Goal: Check status: Check status

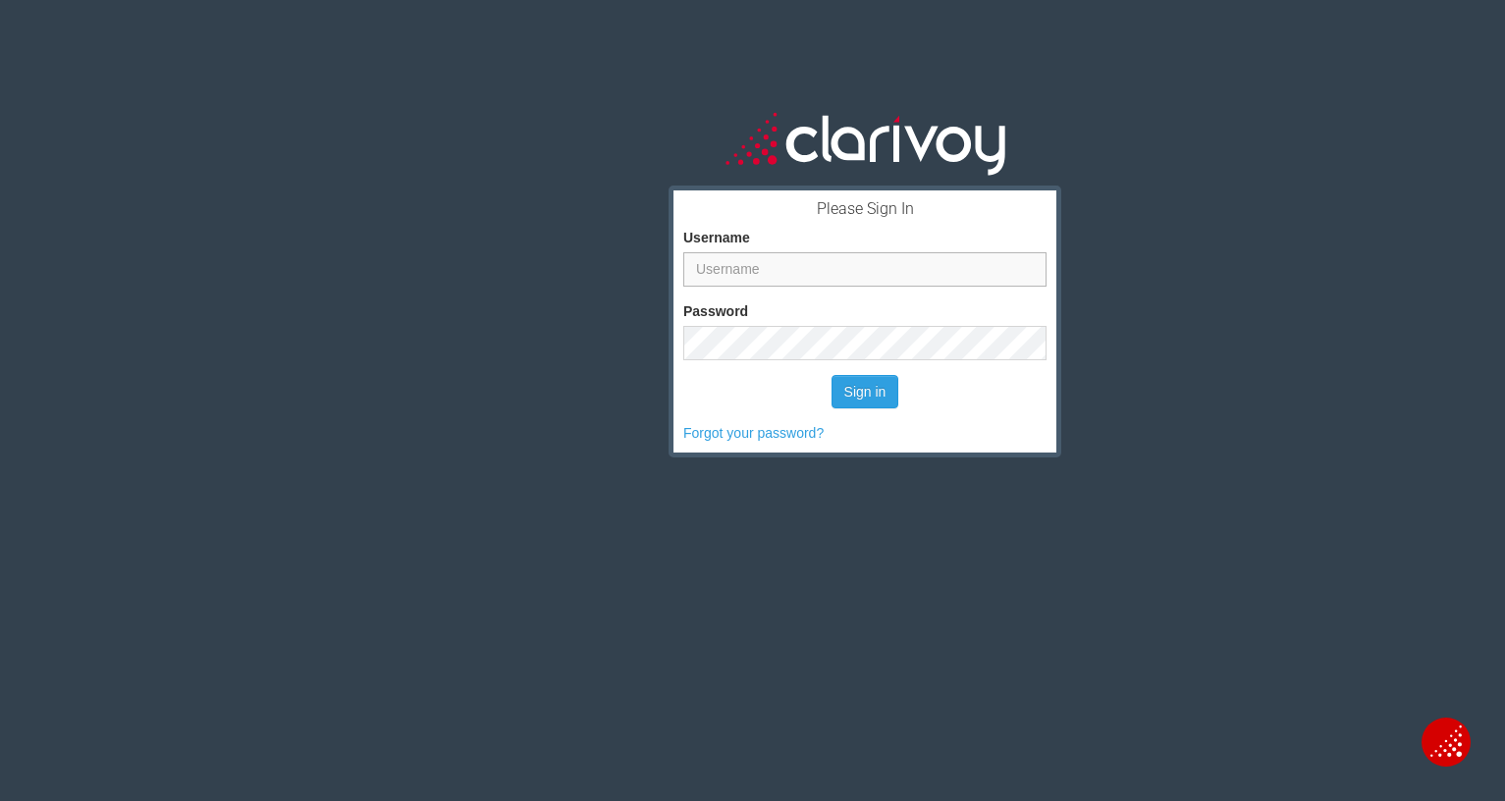
click at [807, 276] on input "Username" at bounding box center [864, 269] width 363 height 34
type input "gkatzenmeyer"
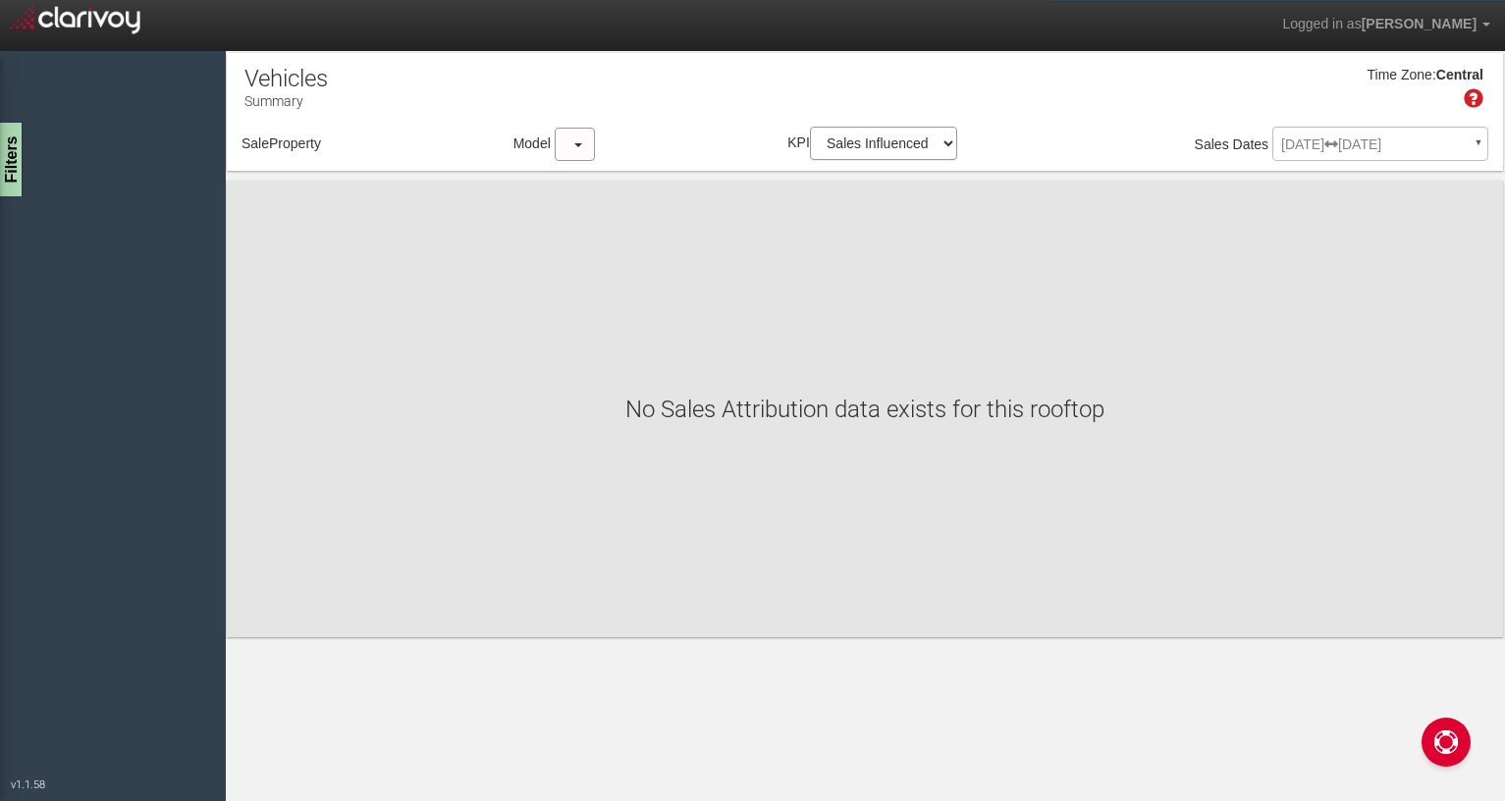
select select "object:45"
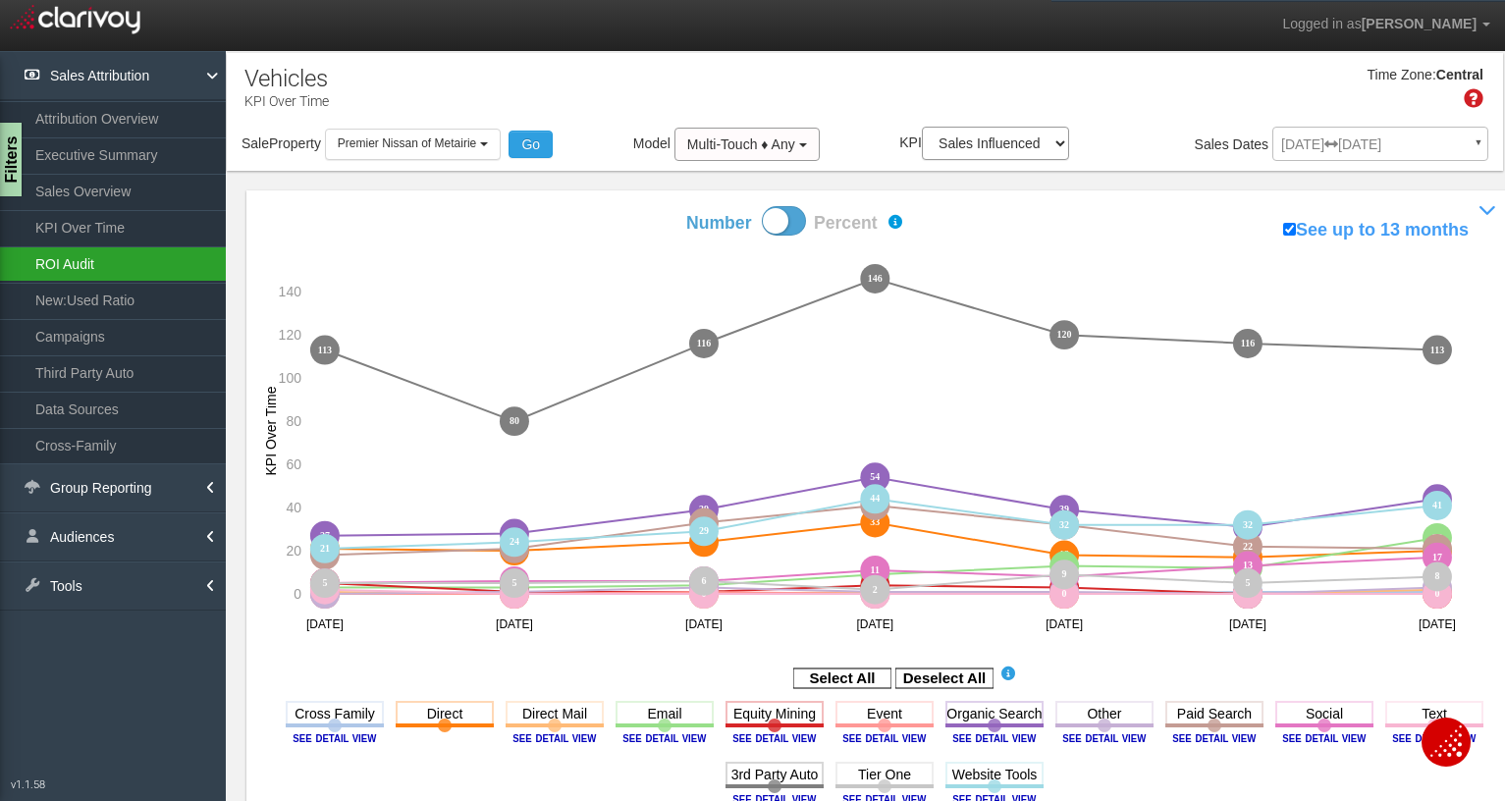
click at [108, 262] on link "ROI Audit" at bounding box center [113, 263] width 226 height 35
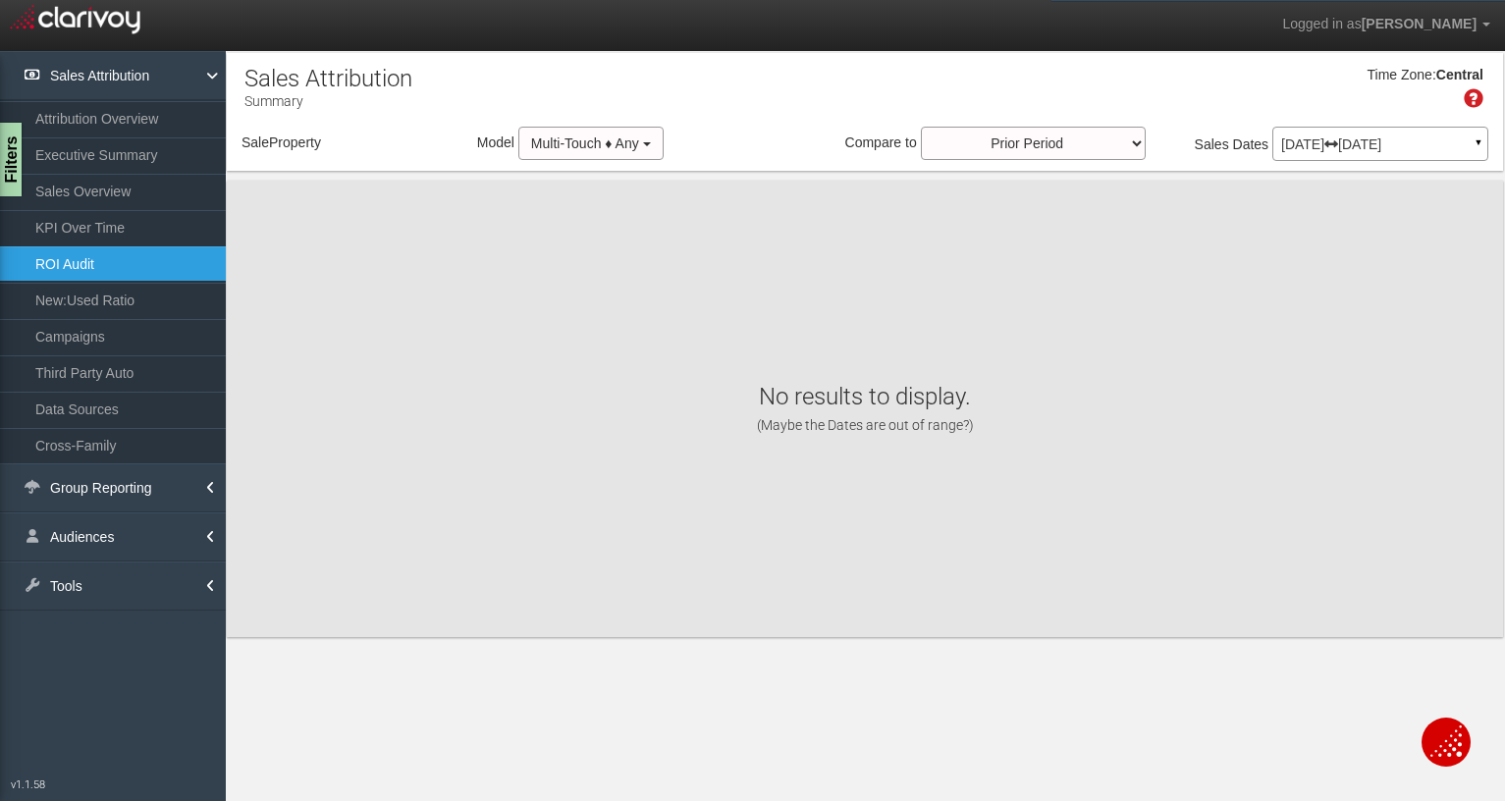
select select "object:317"
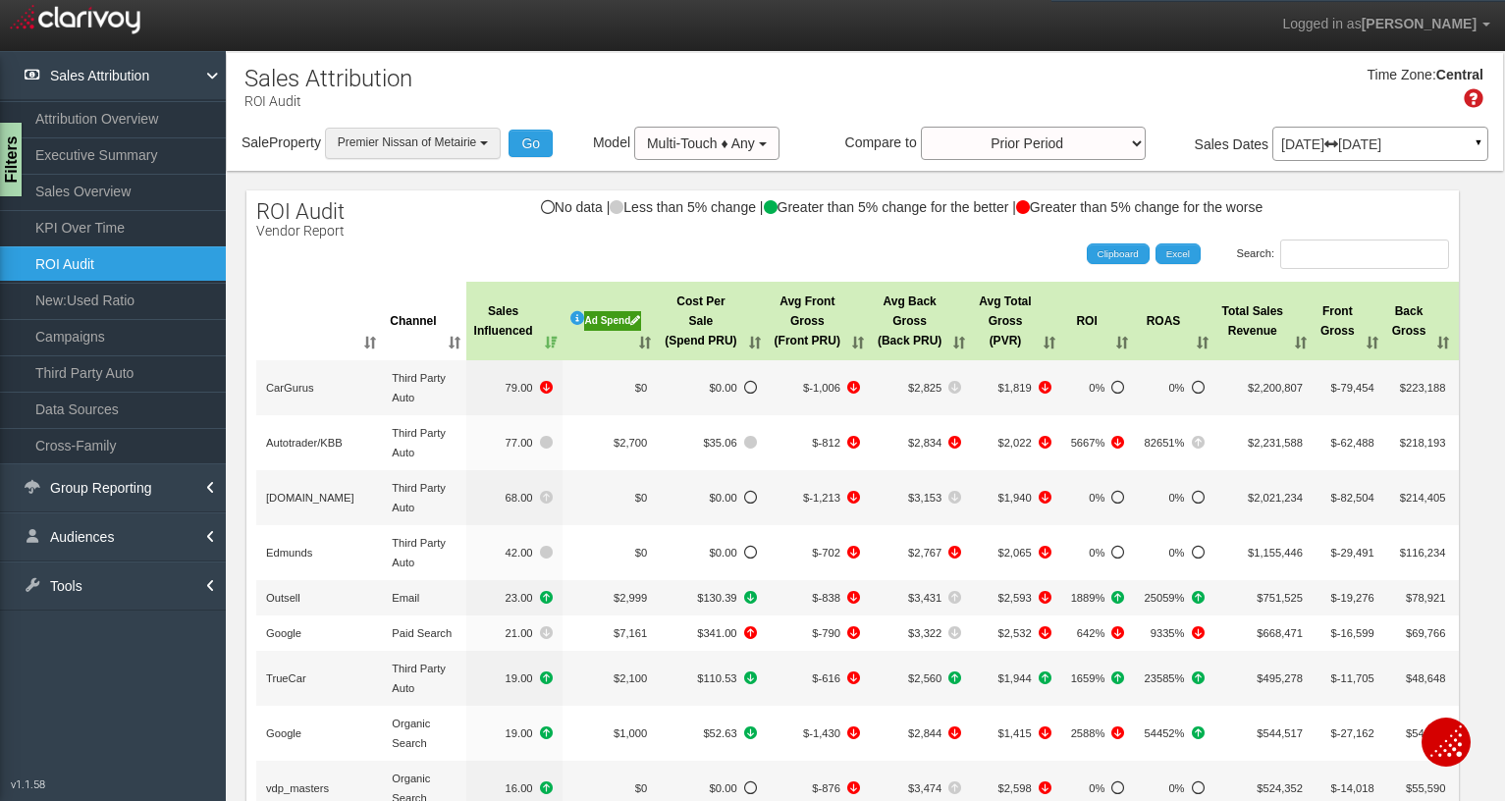
click at [403, 137] on span "Premier Nissan of Metairie" at bounding box center [407, 143] width 138 height 14
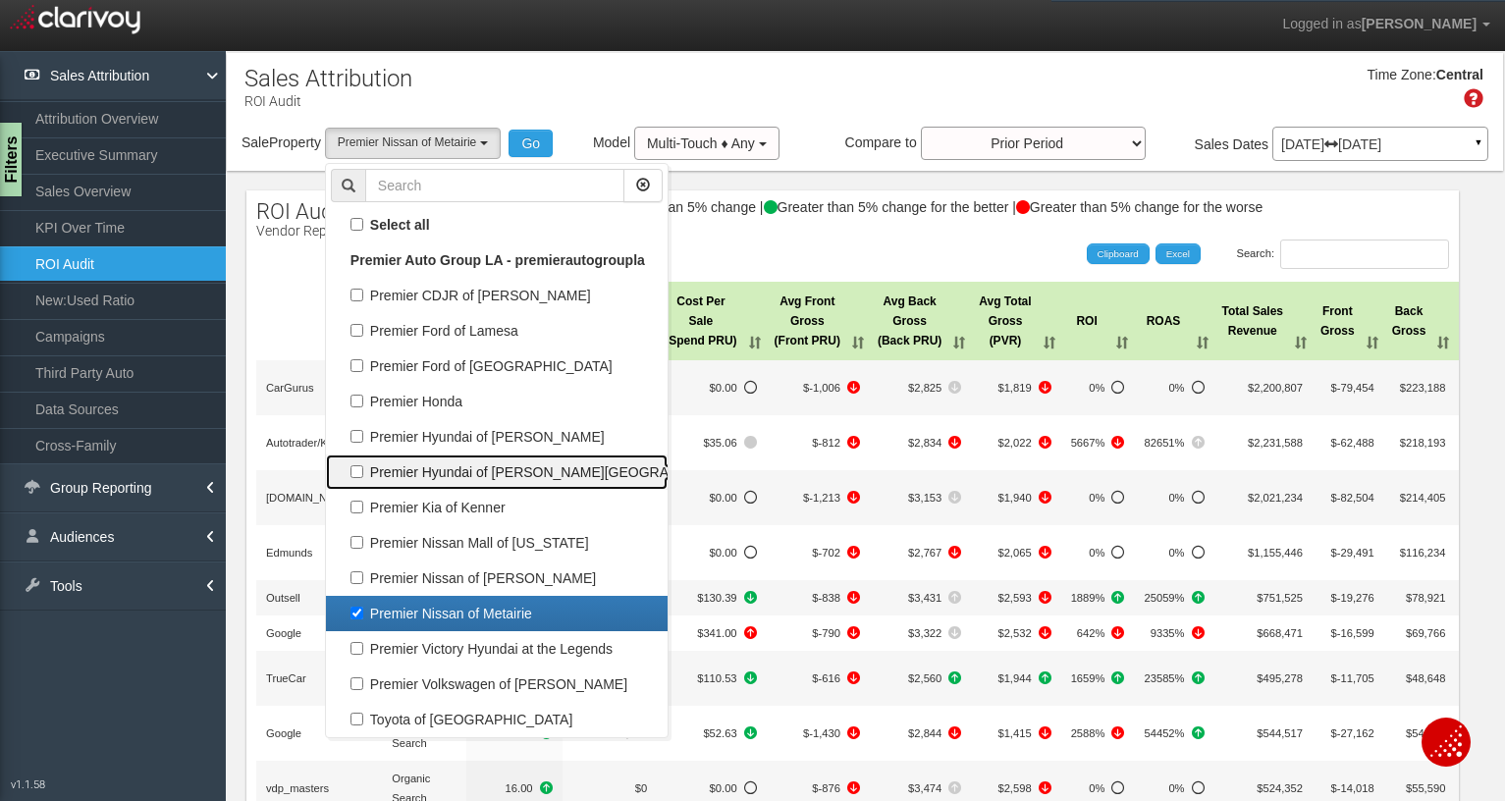
click at [364, 476] on label "Premier Hyundai of Moreno Valley" at bounding box center [497, 473] width 332 height 26
click at [363, 476] on input "Premier Hyundai of Moreno Valley" at bounding box center [357, 471] width 13 height 13
checkbox input "true"
select select "object:313"
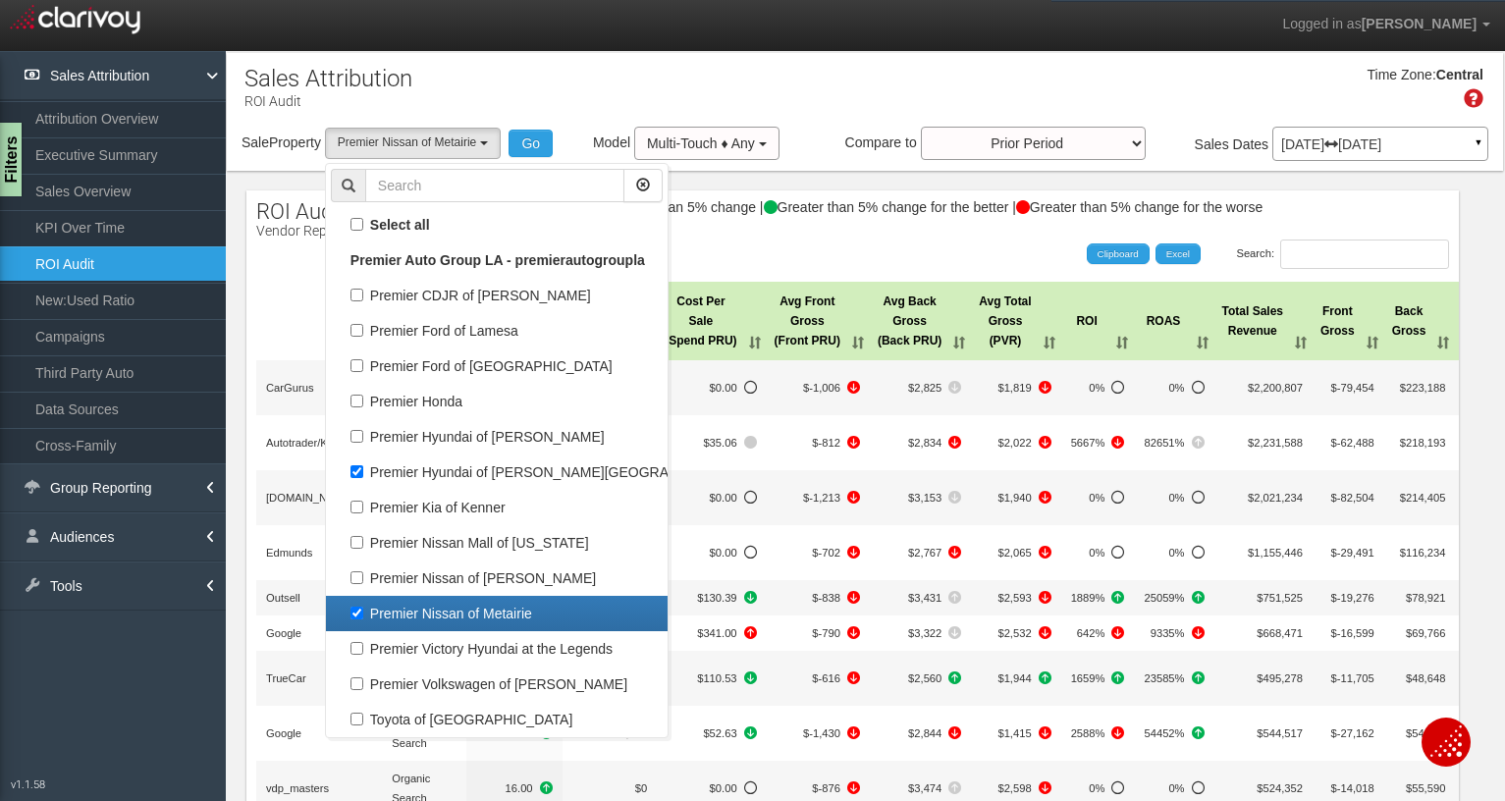
scroll to position [168, 0]
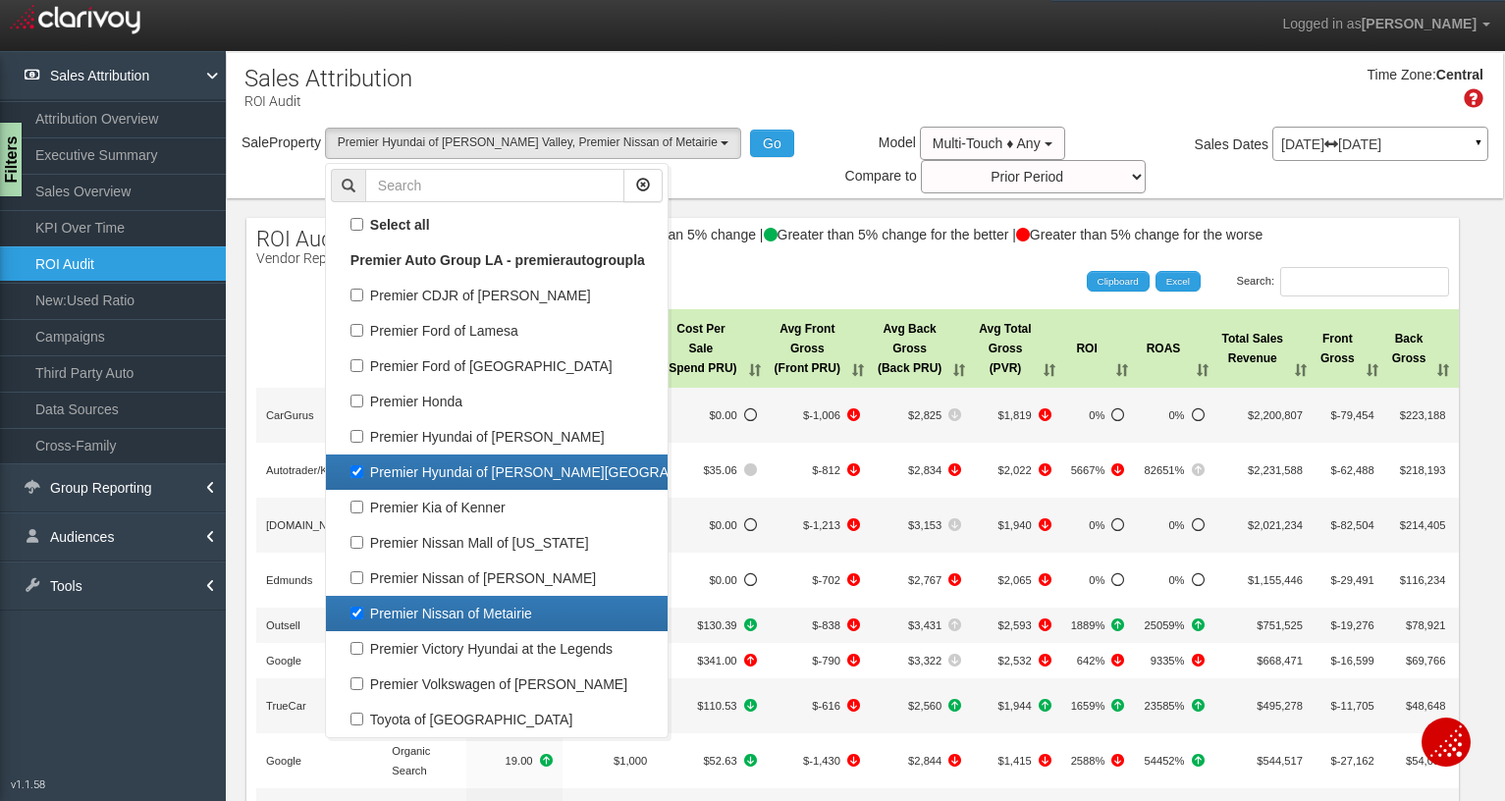
click at [352, 621] on label "Premier Nissan of Metairie" at bounding box center [497, 614] width 332 height 26
click at [352, 620] on input "Premier Nissan of Metairie" at bounding box center [357, 613] width 13 height 13
checkbox input "false"
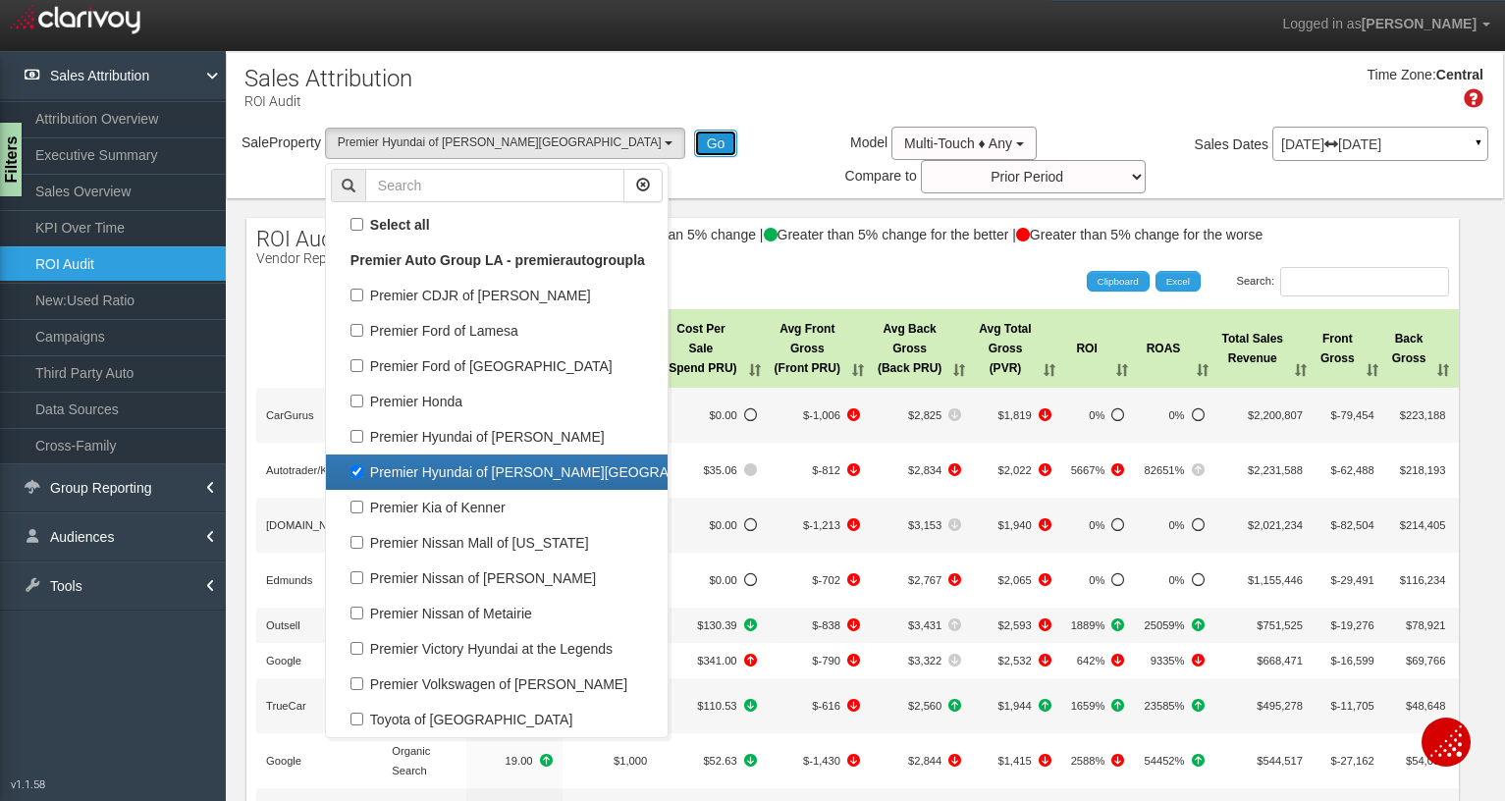
click at [694, 148] on button "Go" at bounding box center [716, 143] width 44 height 27
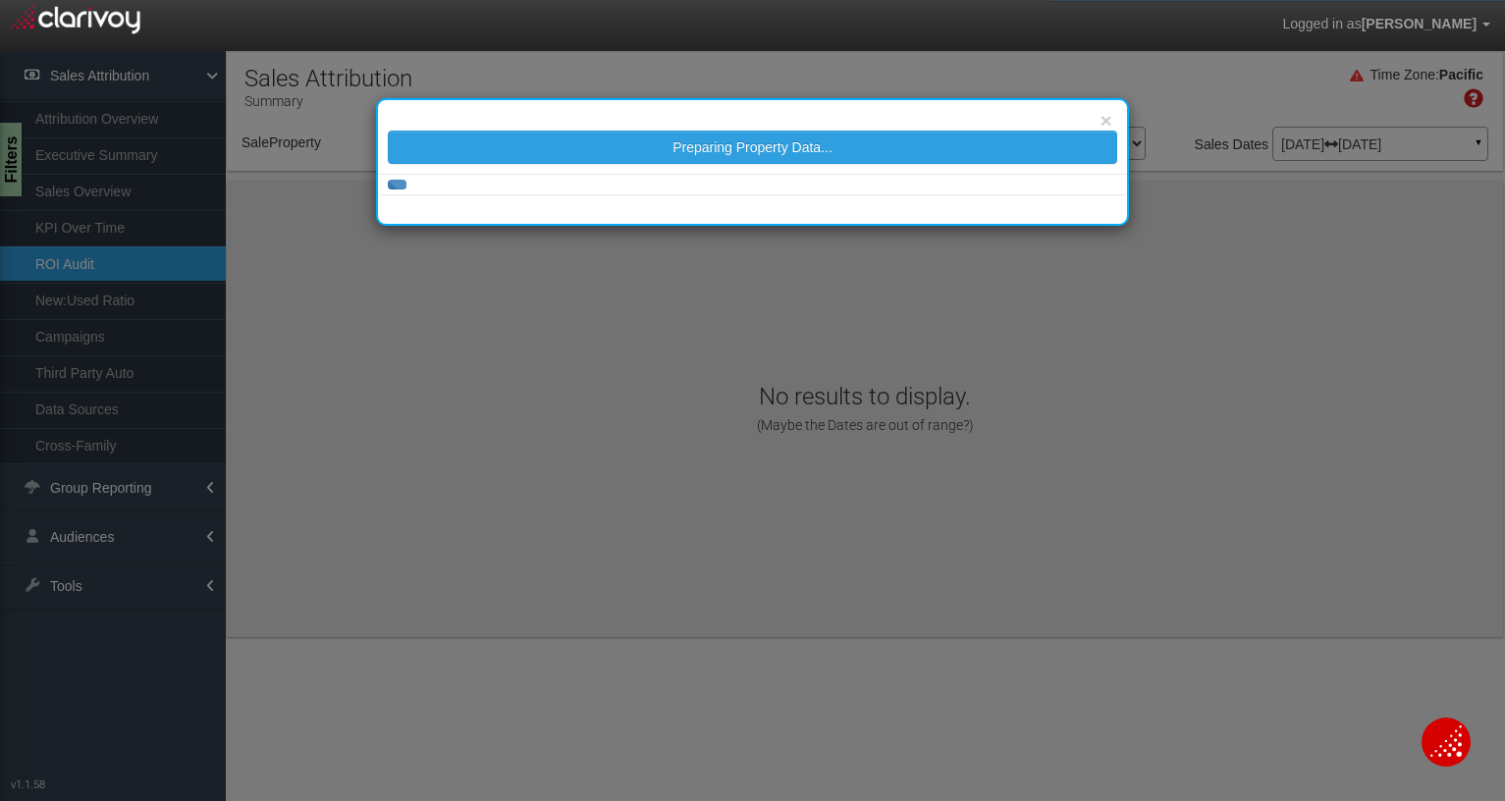
select select "object:382"
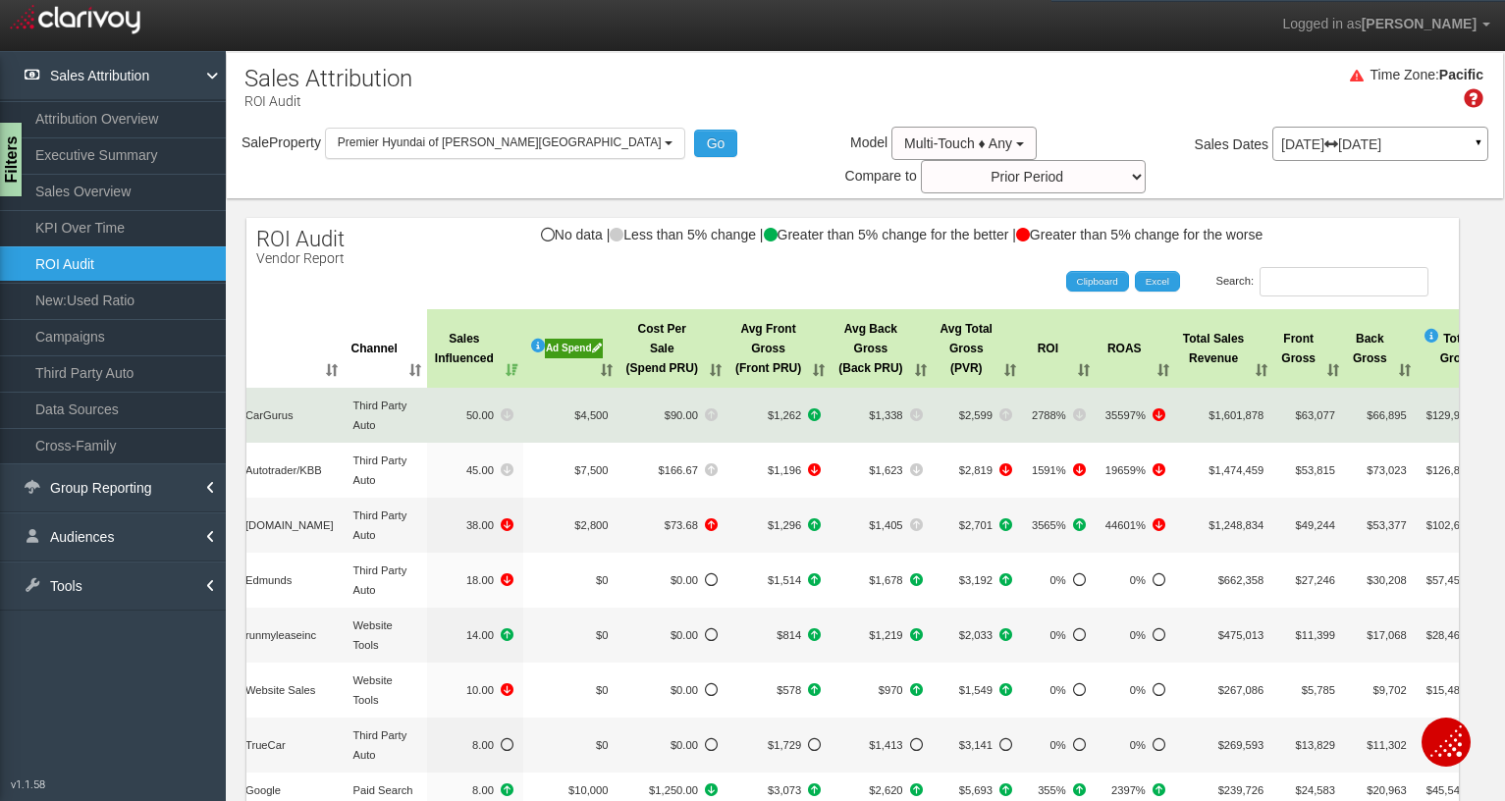
scroll to position [0, 22]
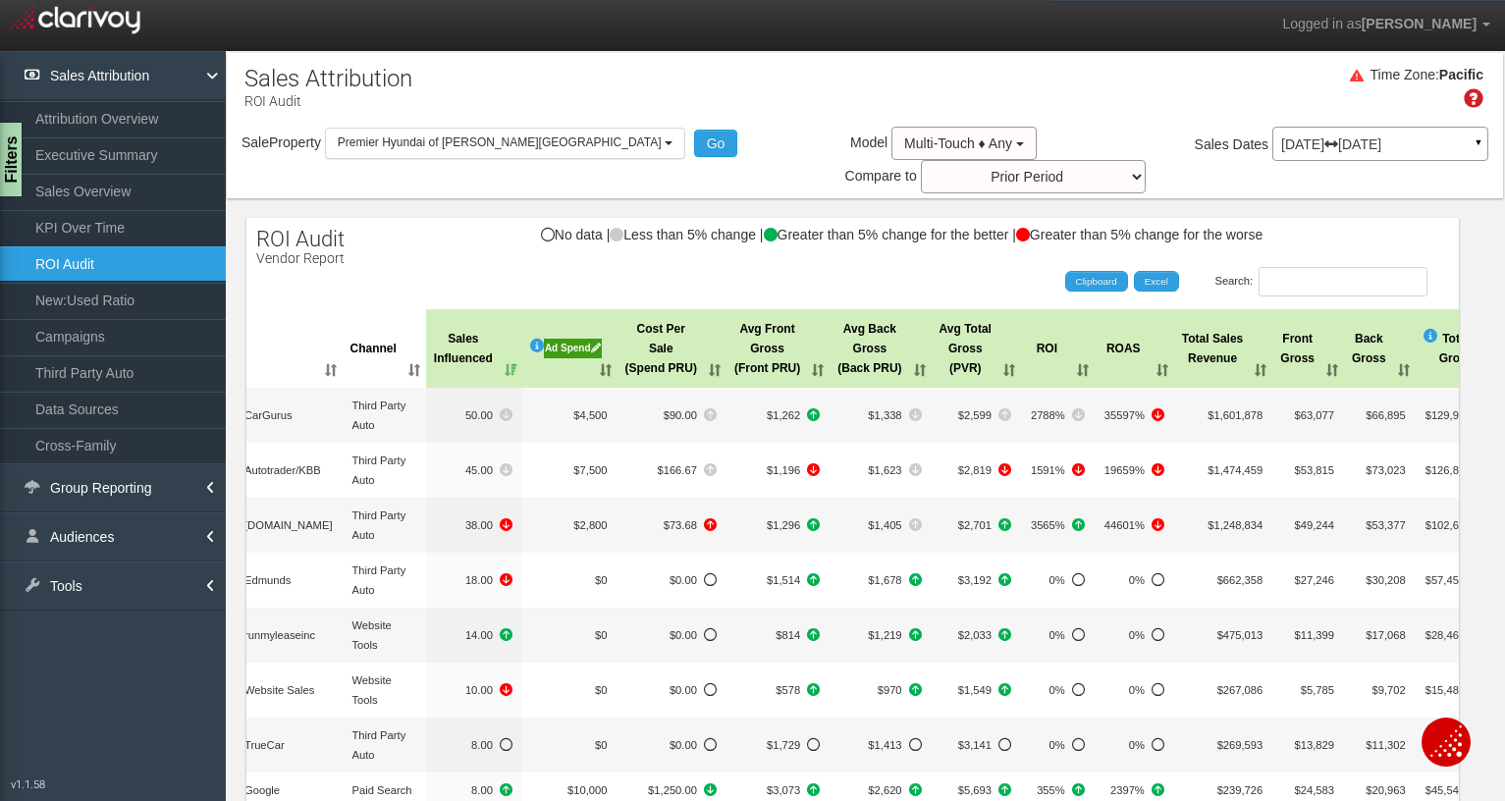
click at [1391, 162] on div "Jun 01, 2025 Jun 30, 2025 ▼ Comparing to: mm/dd/yyyy - mm/dd/yyyy Date Range: C…" at bounding box center [1381, 148] width 216 height 34
click at [1389, 139] on p "Jun 01, 2025 Jun 30, 2025" at bounding box center [1380, 144] width 198 height 14
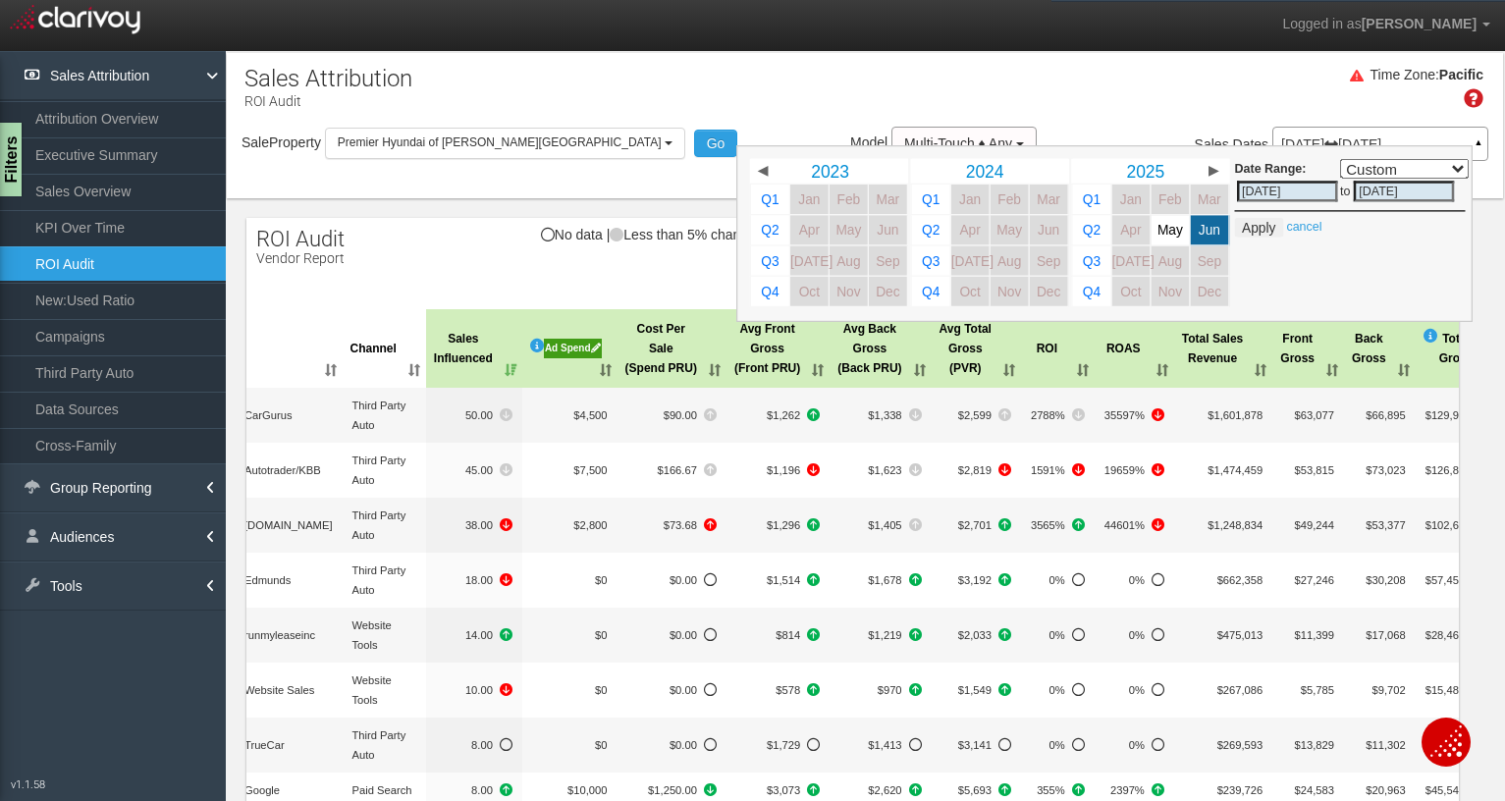
click at [1165, 69] on div "Time Zone: Pacific" at bounding box center [865, 95] width 1276 height 64
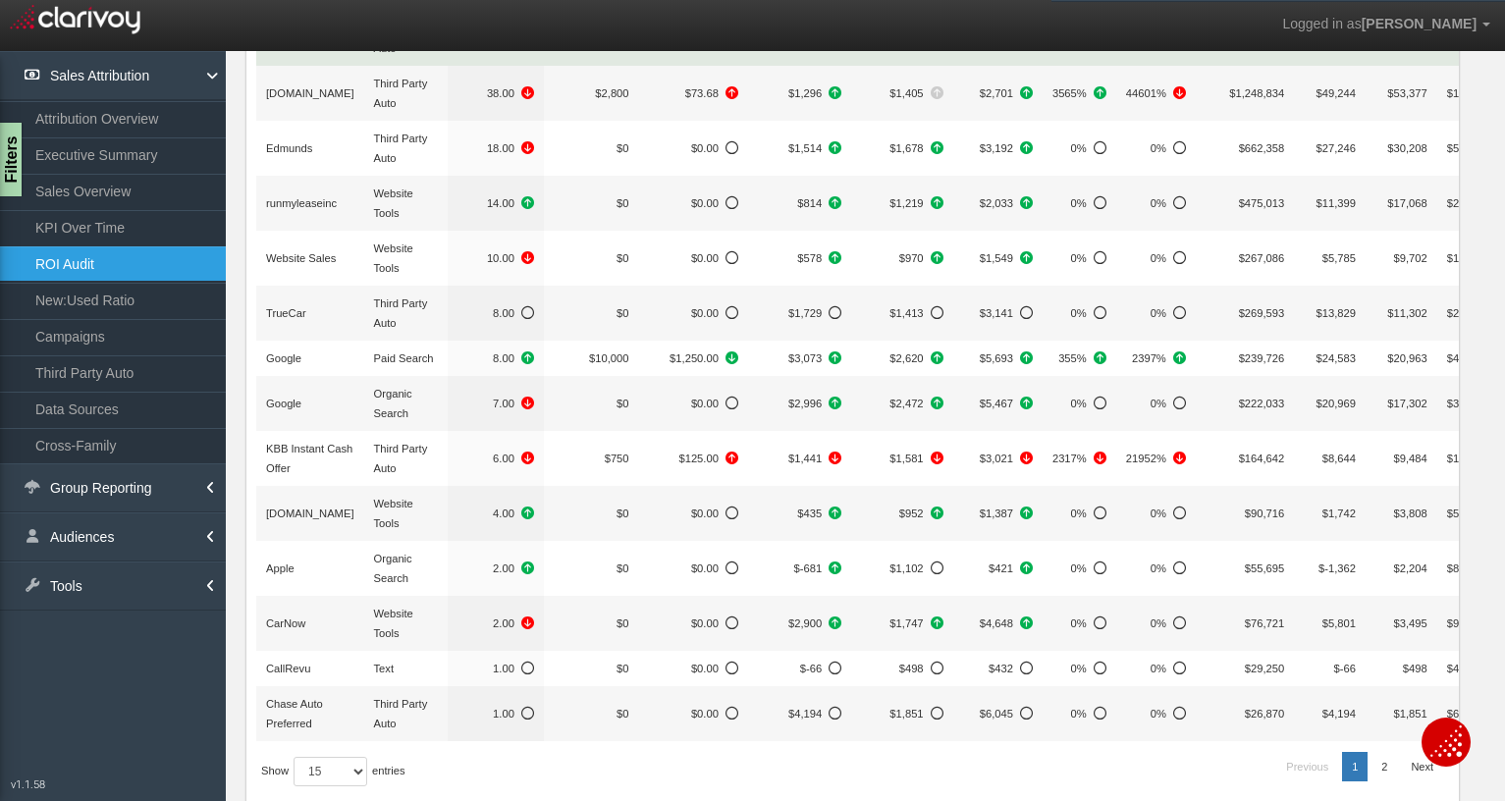
scroll to position [434, 0]
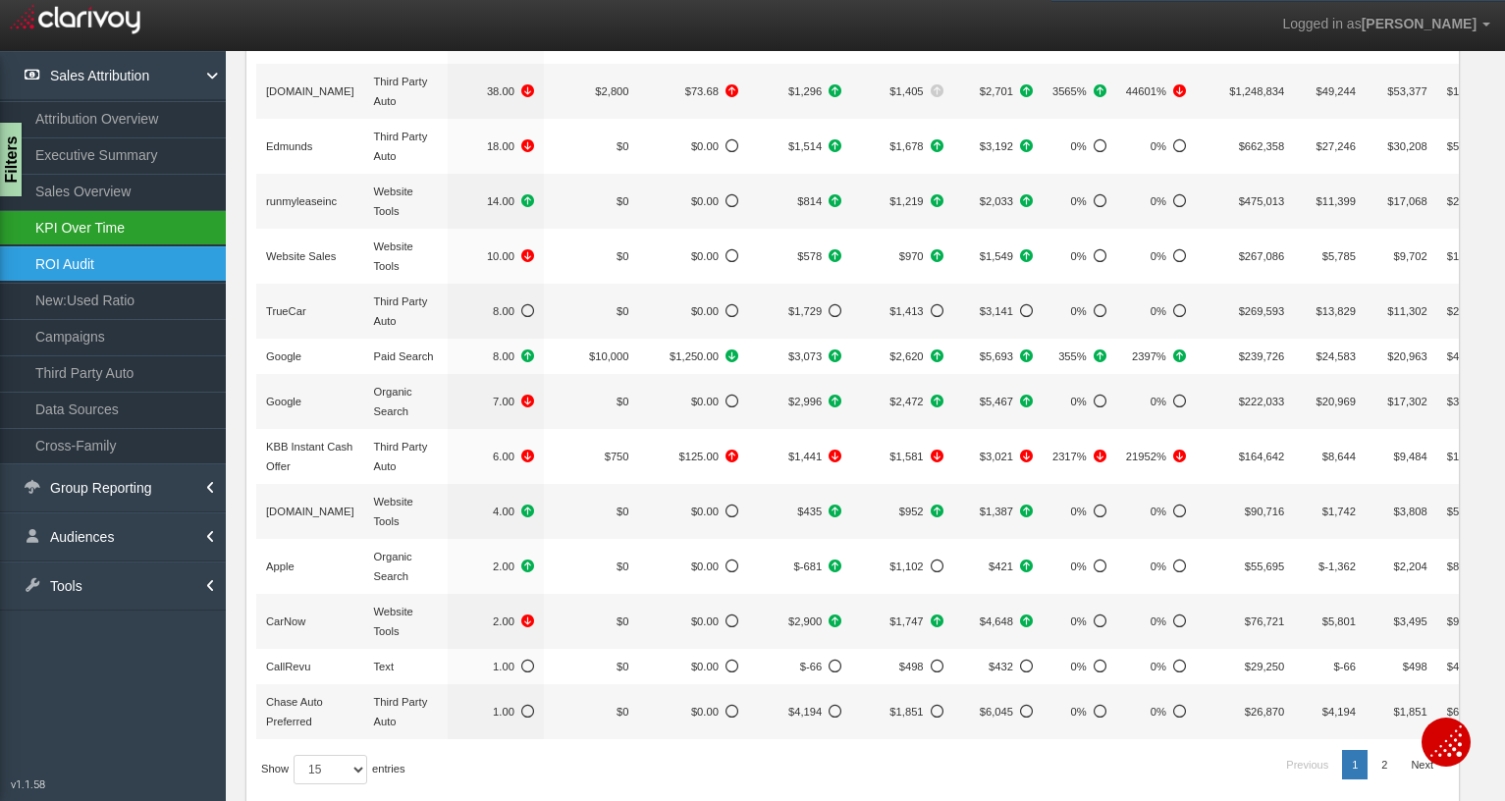
click at [94, 221] on link "KPI Over Time" at bounding box center [113, 227] width 226 height 35
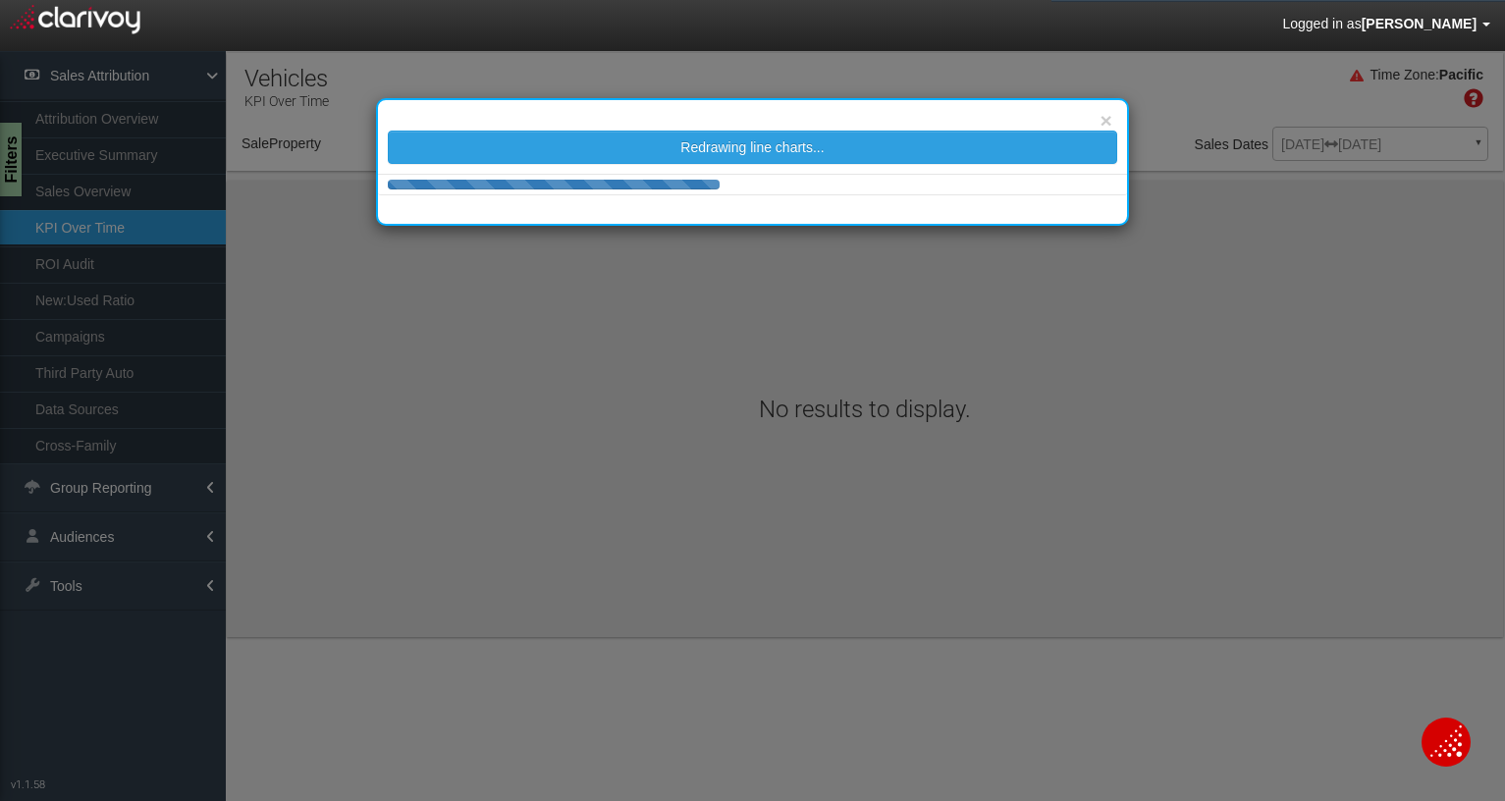
select select "object:460"
